Goal: Task Accomplishment & Management: Manage account settings

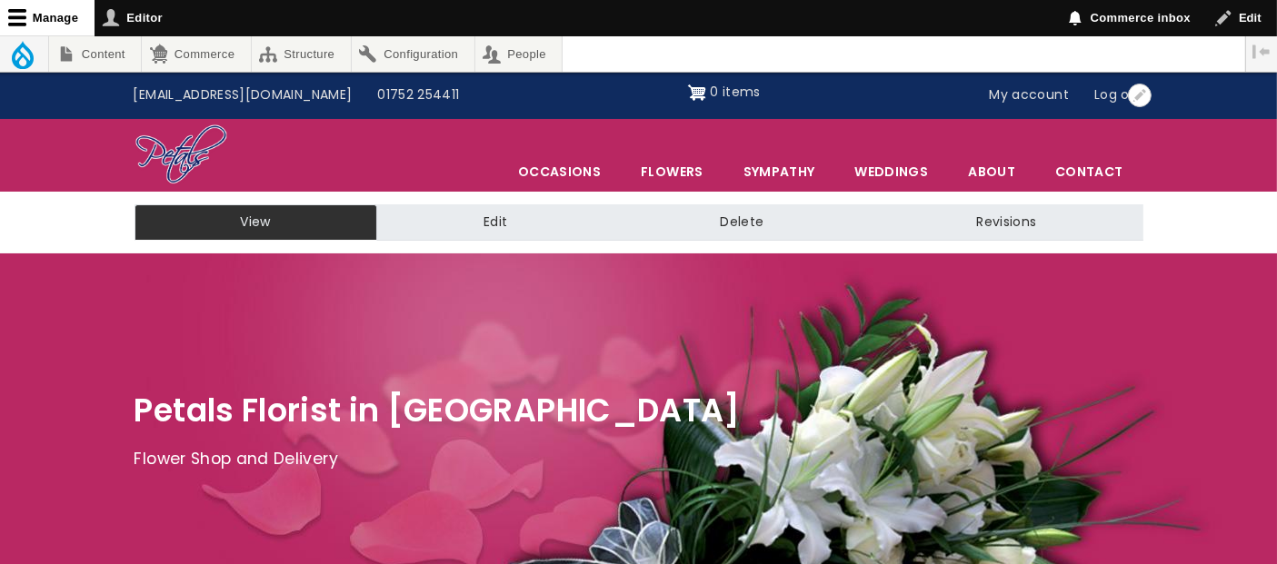
click at [1013, 96] on link "My account" at bounding box center [1029, 95] width 105 height 35
